Goal: Use online tool/utility: Utilize a website feature to perform a specific function

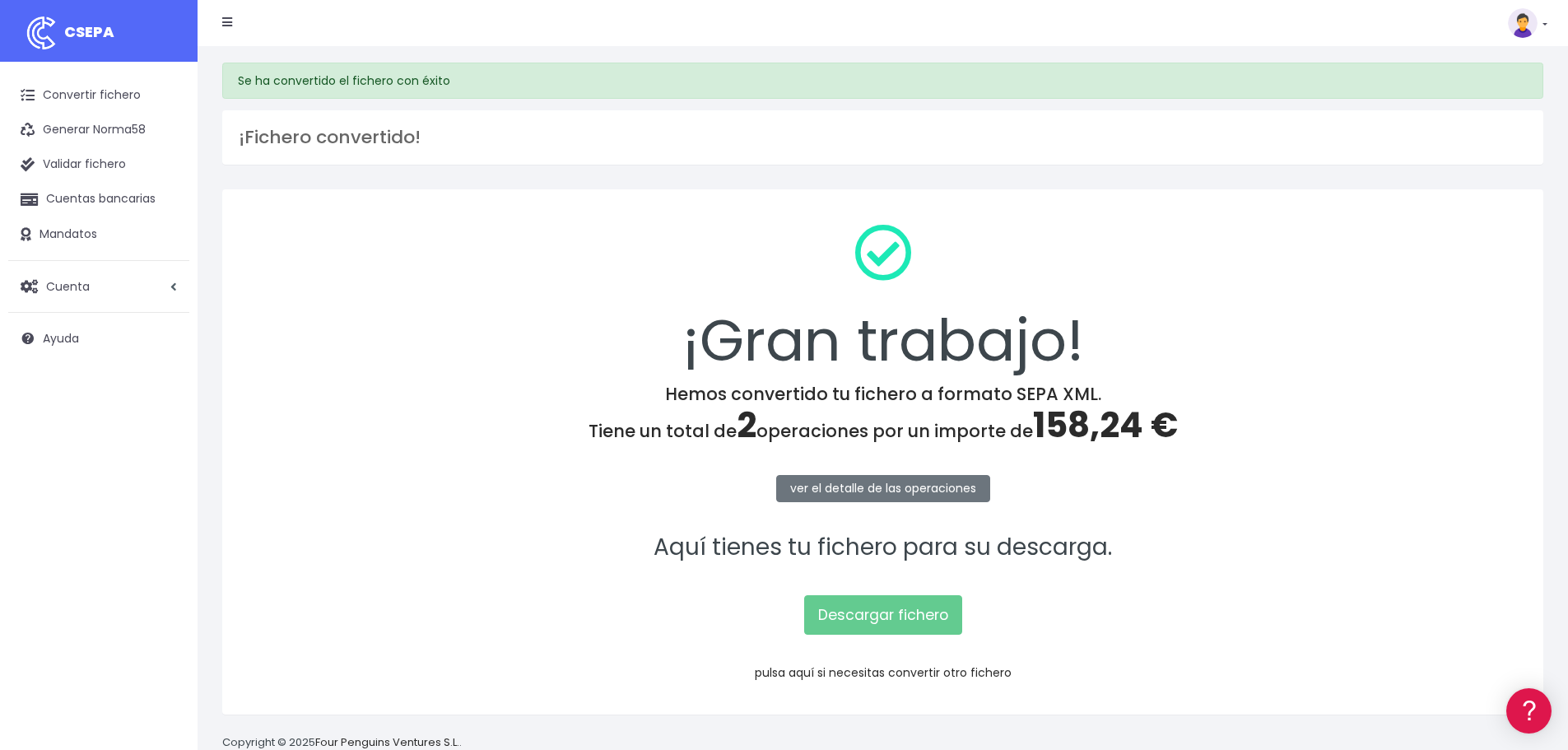
click at [856, 666] on link "pulsa aquí si necesitas convertir otro fichero" at bounding box center [882, 673] width 257 height 17
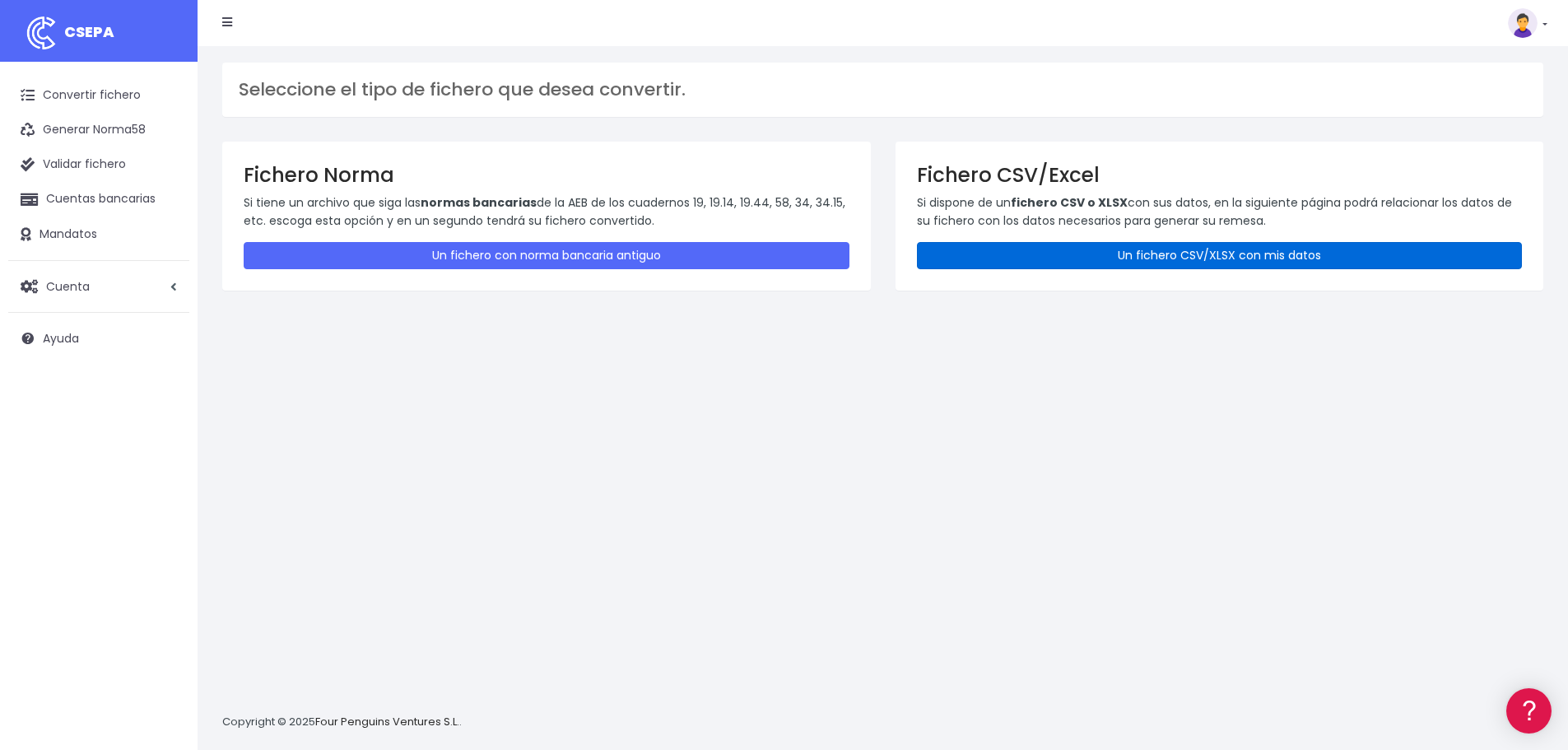
click at [1112, 256] on link "Un fichero CSV/XLSX con mis datos" at bounding box center [1219, 255] width 606 height 27
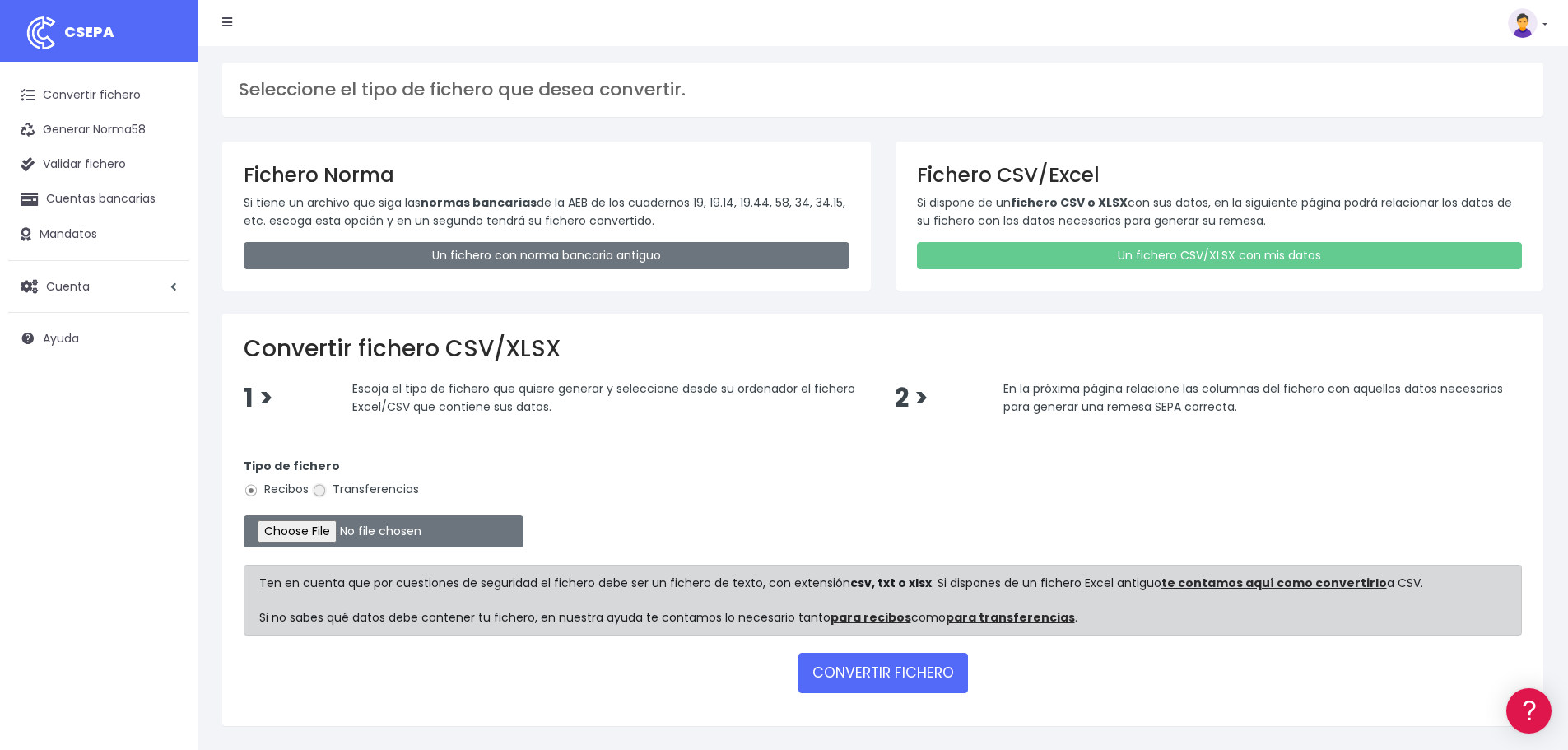
click at [319, 492] on input "Transferencias" at bounding box center [319, 491] width 15 height 15
radio input "true"
click at [341, 539] on input "file" at bounding box center [384, 531] width 280 height 32
click at [322, 527] on input "file" at bounding box center [384, 531] width 280 height 32
type input "C:\fakepath\Remesa Pagos Confort^M 22082025.xlsx"
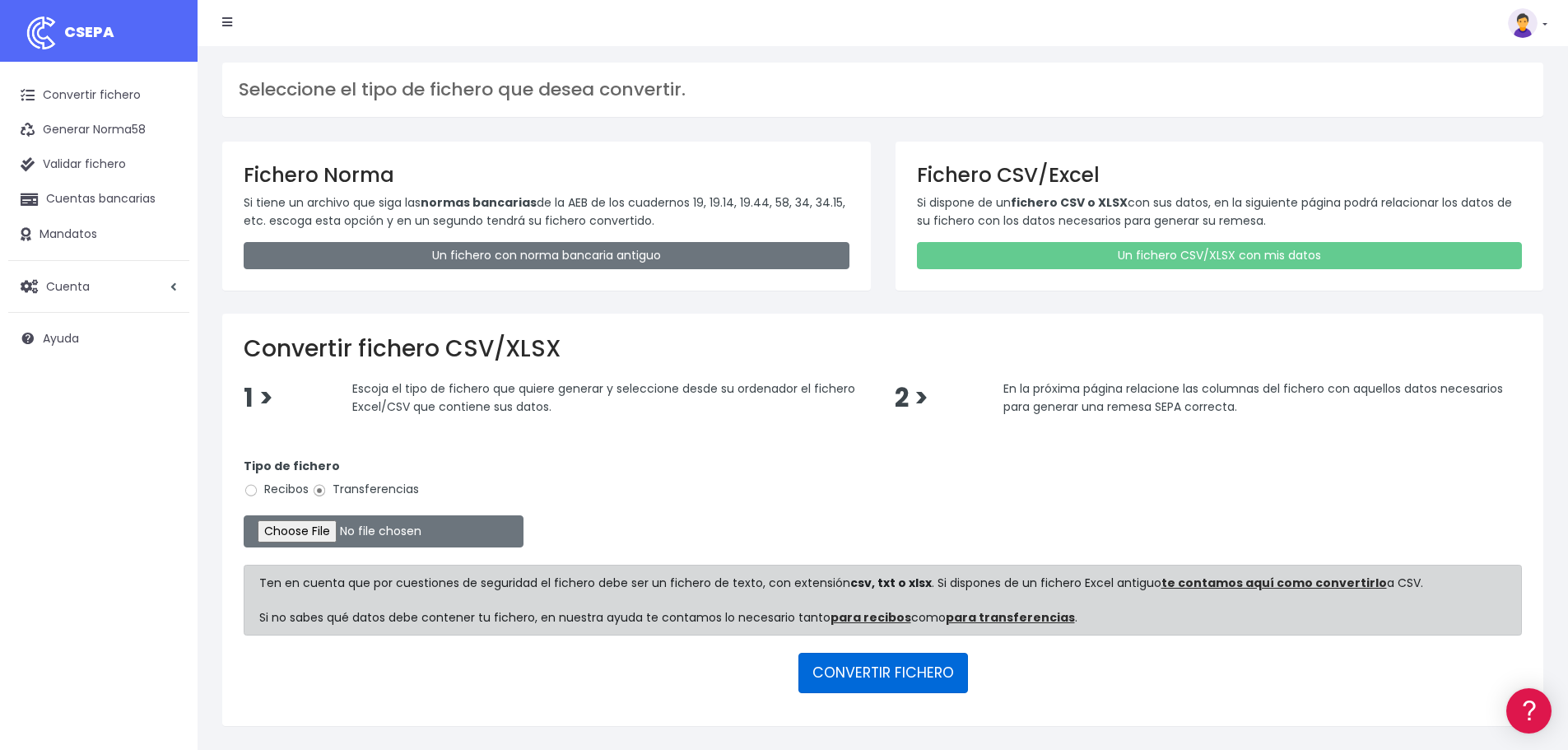
click at [856, 664] on button "CONVERTIR FICHERO" at bounding box center [883, 672] width 170 height 40
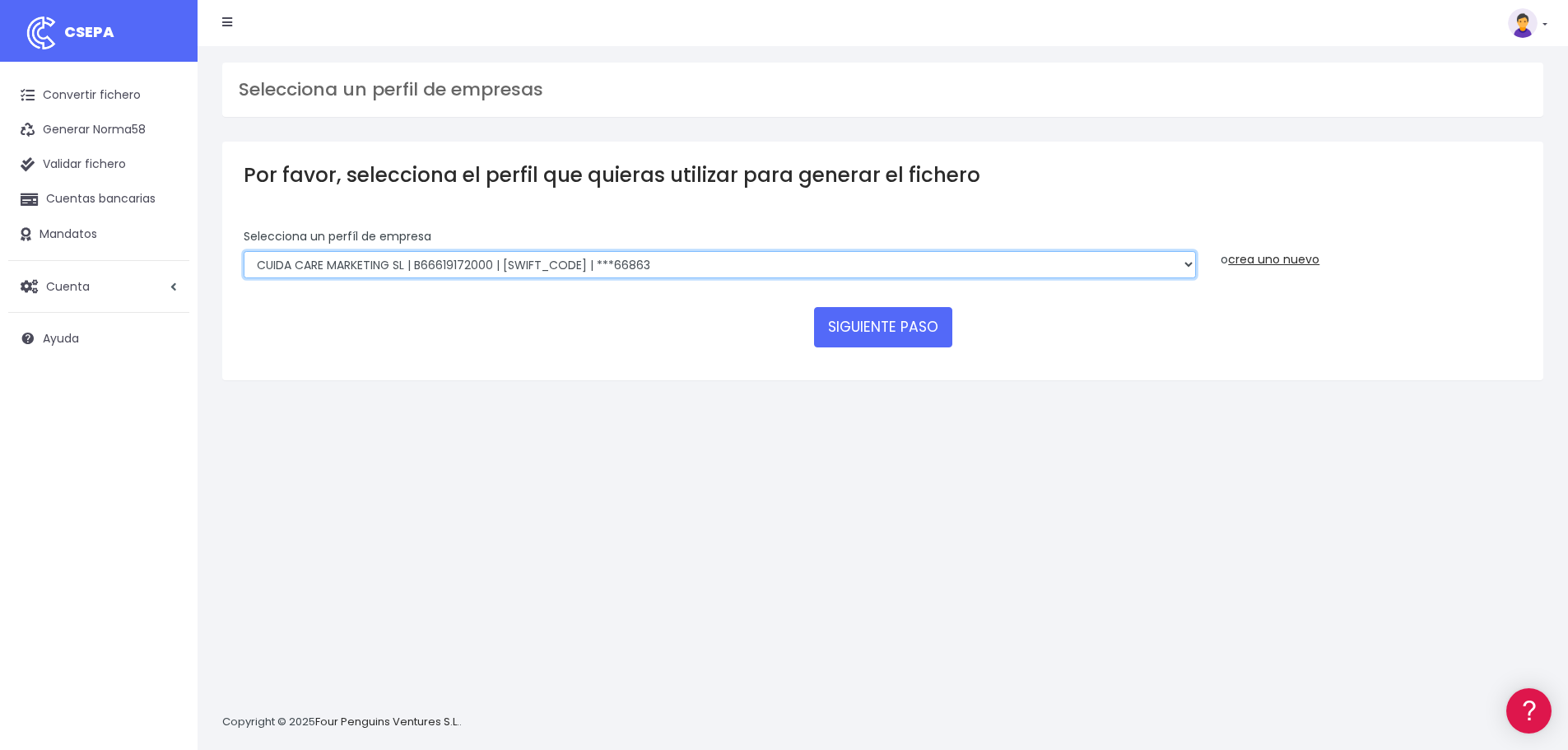
click at [711, 254] on select "Felizvita 2014 SL | B86993896 | CAIXESBBXXX | ***80224 Assisvita Asistencia S.L…" at bounding box center [720, 265] width 952 height 28
click at [244, 252] on select "Felizvita 2014 SL | B86993896 | CAIXESBBXXX | ***80224 Assisvita Asistencia S.L…" at bounding box center [720, 265] width 952 height 28
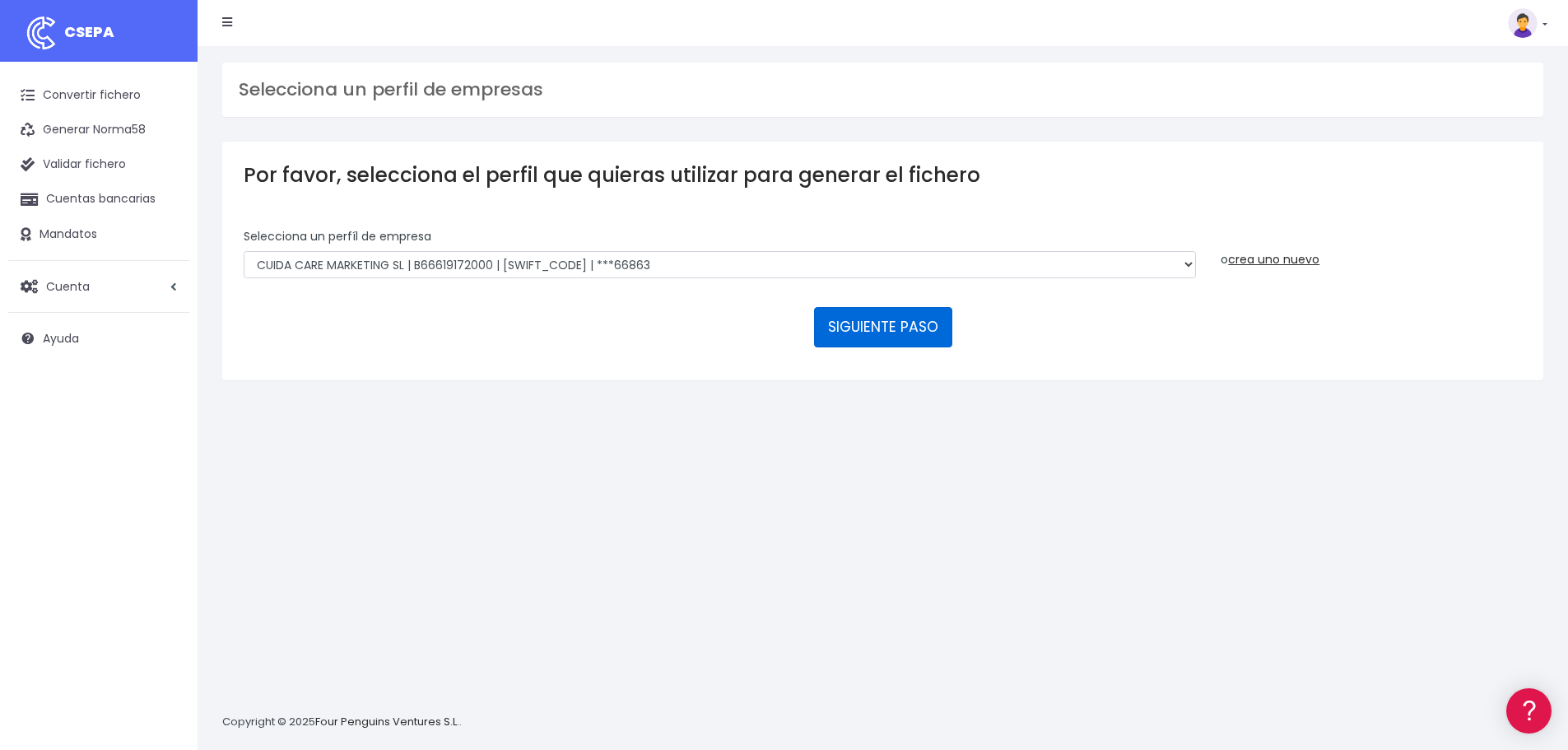
click at [836, 317] on button "SIGUIENTE PASO" at bounding box center [882, 327] width 138 height 40
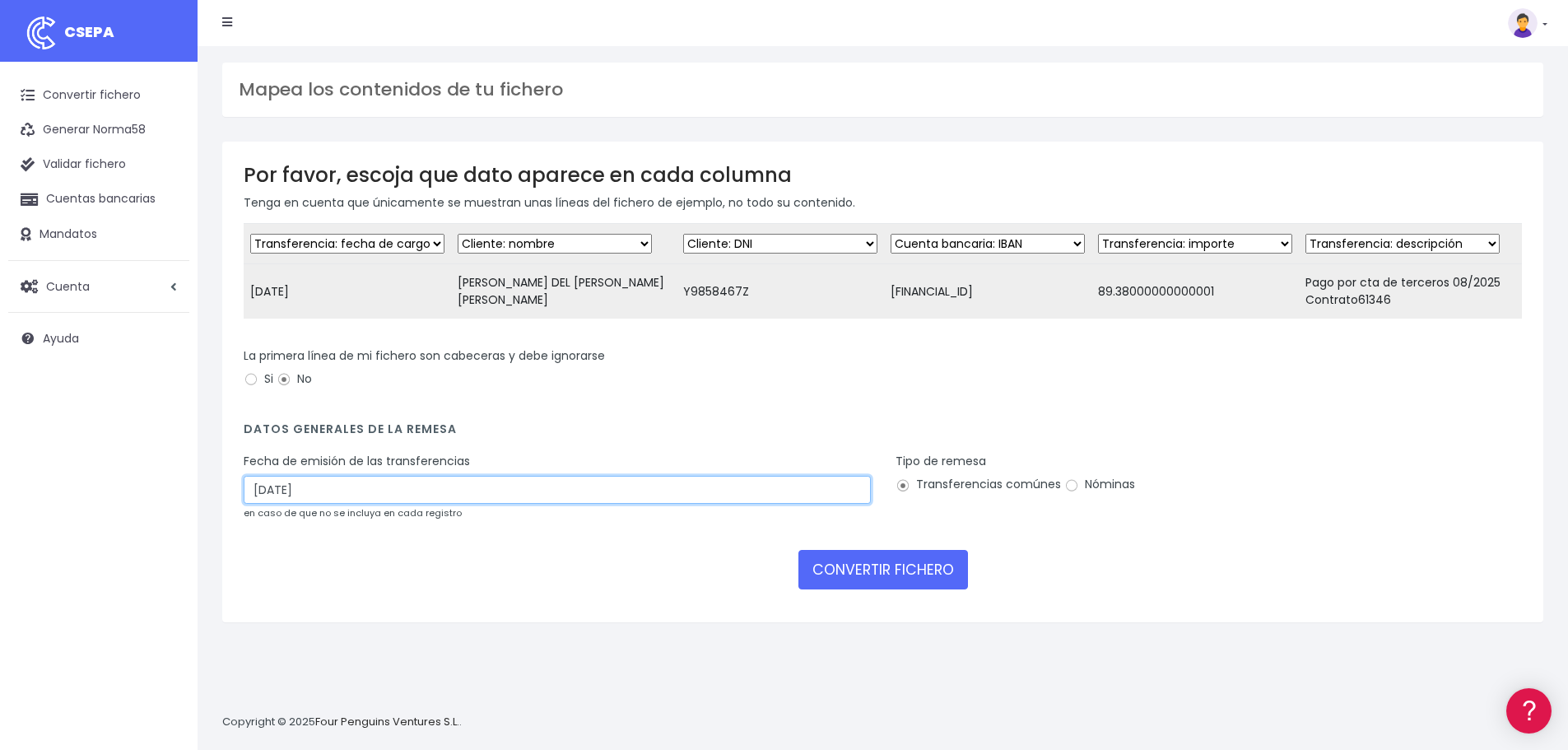
click at [362, 504] on input "24/08/2025" at bounding box center [558, 490] width 627 height 28
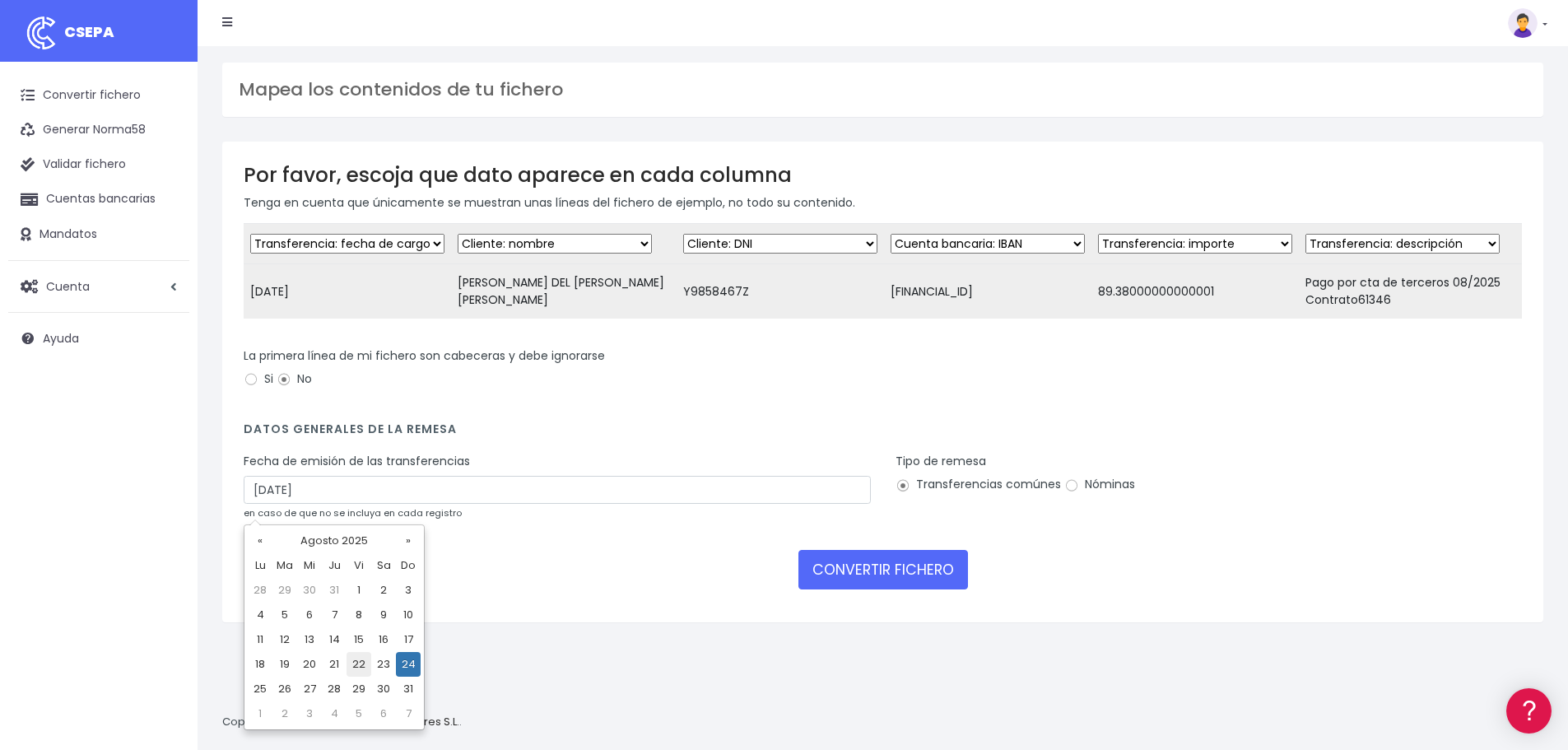
click at [355, 670] on td "22" at bounding box center [358, 665] width 25 height 25
type input "22/08/2025"
click at [1070, 493] on input "Nóminas" at bounding box center [1072, 485] width 15 height 15
radio input "true"
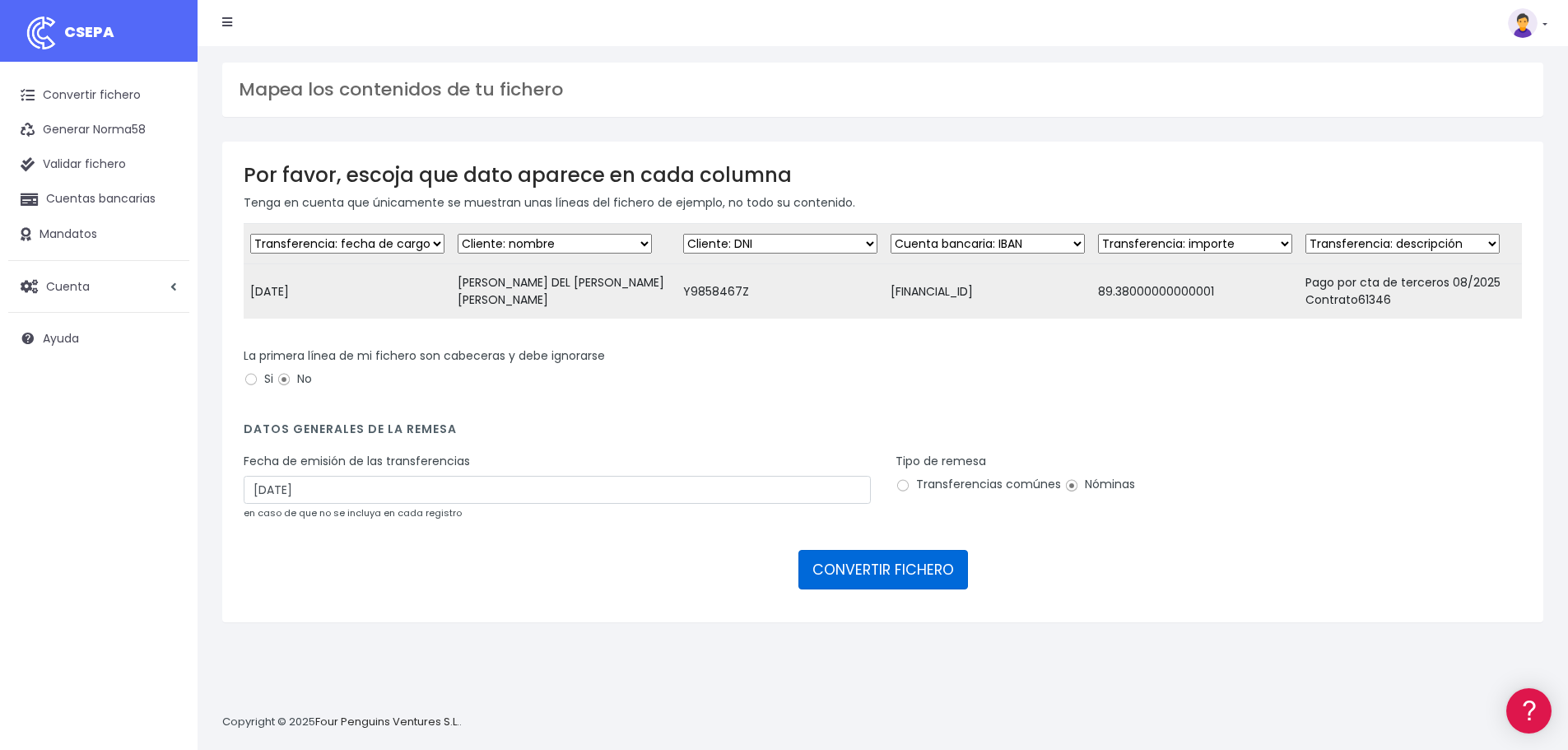
click at [933, 579] on button "CONVERTIR FICHERO" at bounding box center [883, 570] width 170 height 40
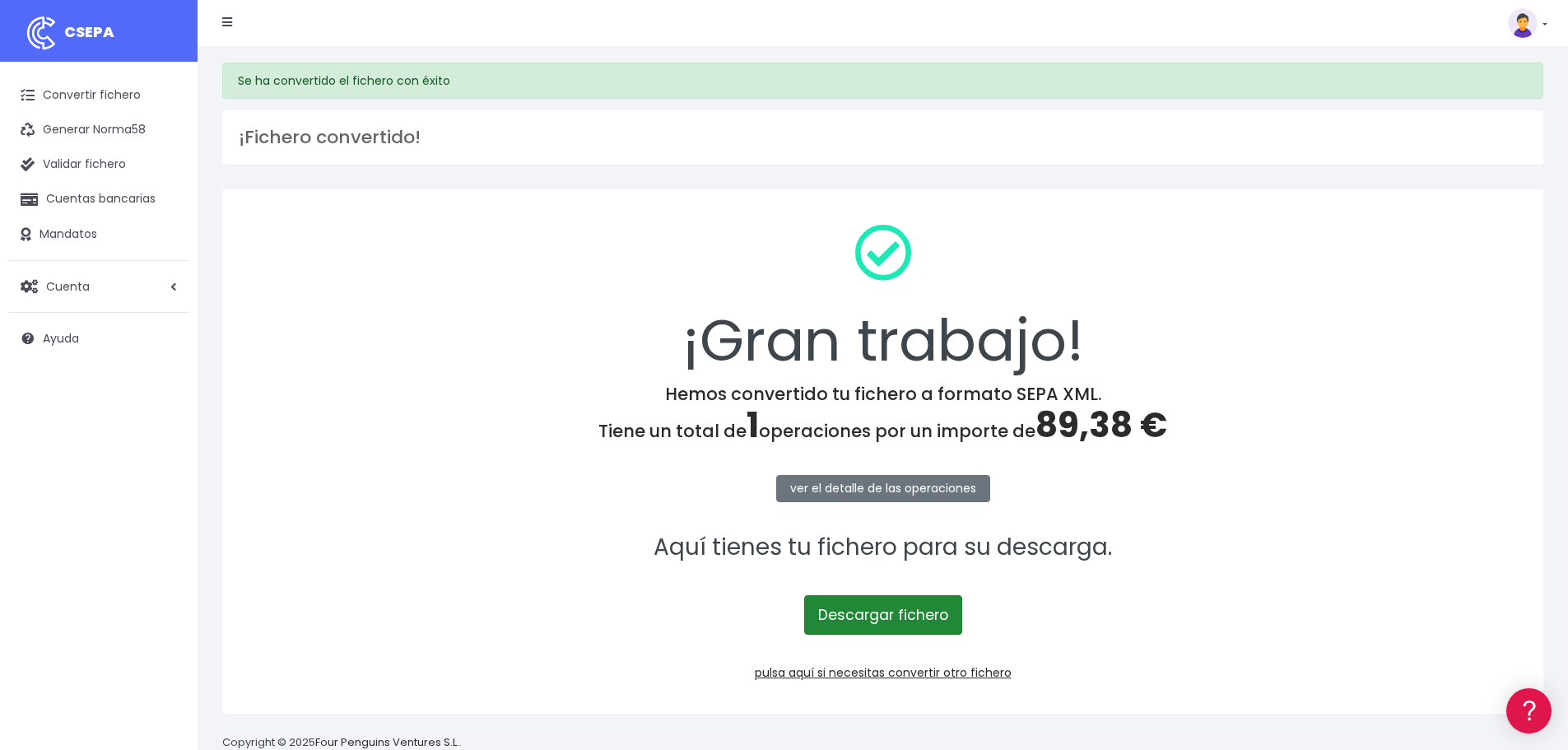
click at [916, 615] on link "Descargar fichero" at bounding box center [883, 614] width 158 height 40
